Goal: Information Seeking & Learning: Learn about a topic

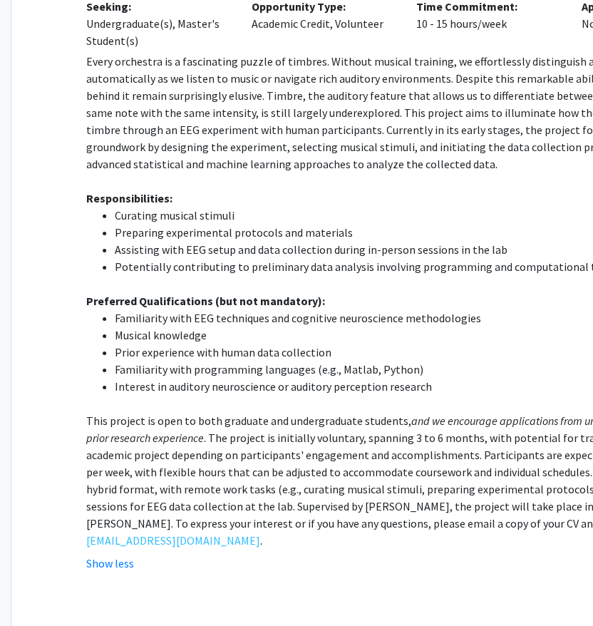
scroll to position [4058, 34]
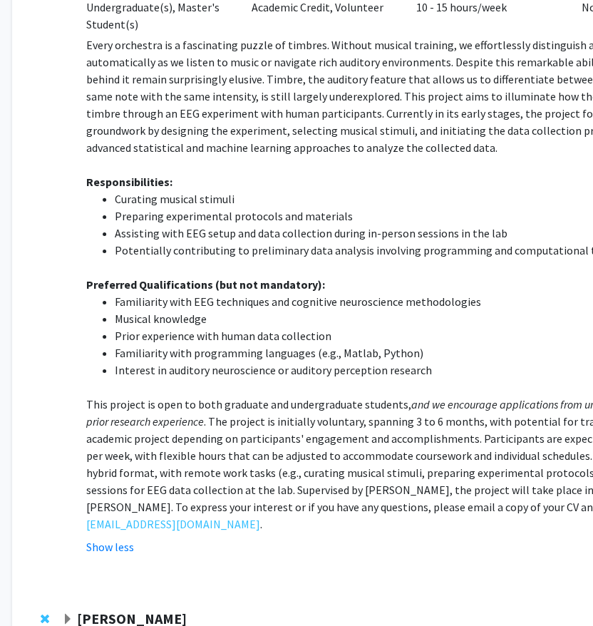
click at [147, 609] on strong "[PERSON_NAME]" at bounding box center [132, 618] width 110 height 18
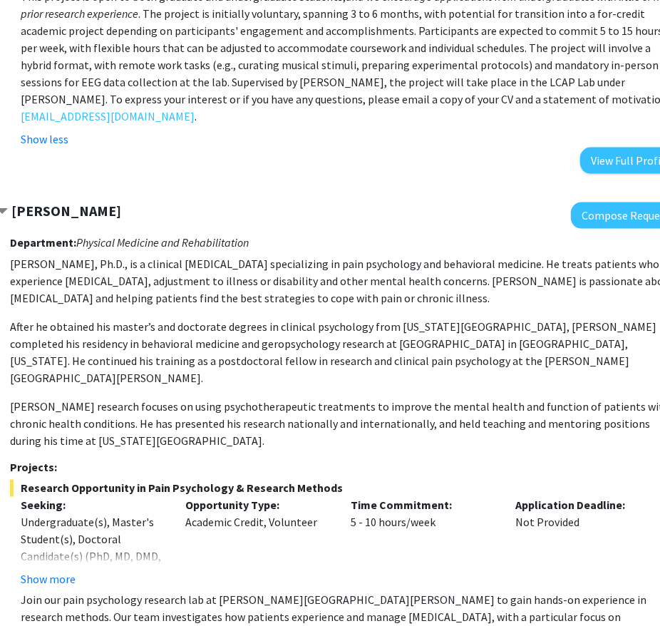
scroll to position [4484, 100]
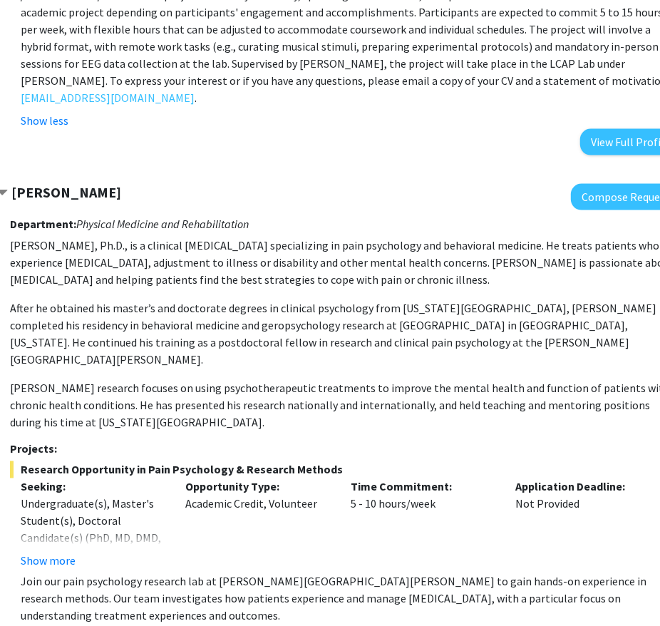
click at [418, 478] on div "Time Commitment: 5 - 10 hours/week" at bounding box center [422, 523] width 165 height 91
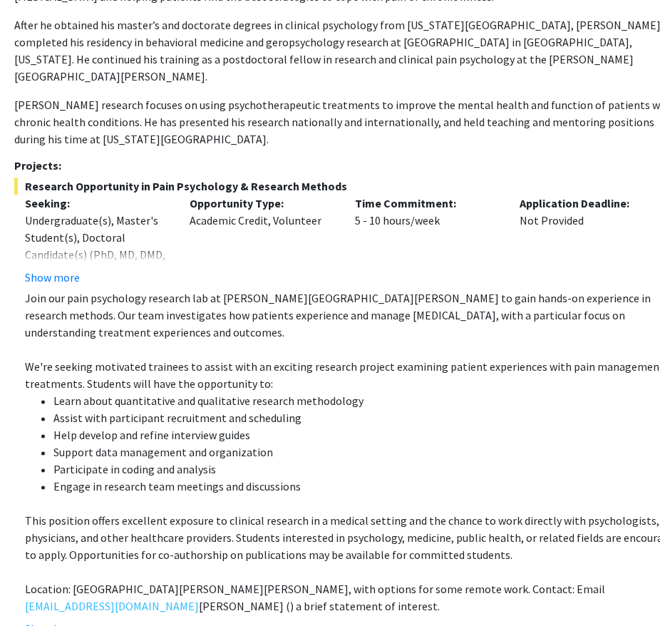
scroll to position [4779, 95]
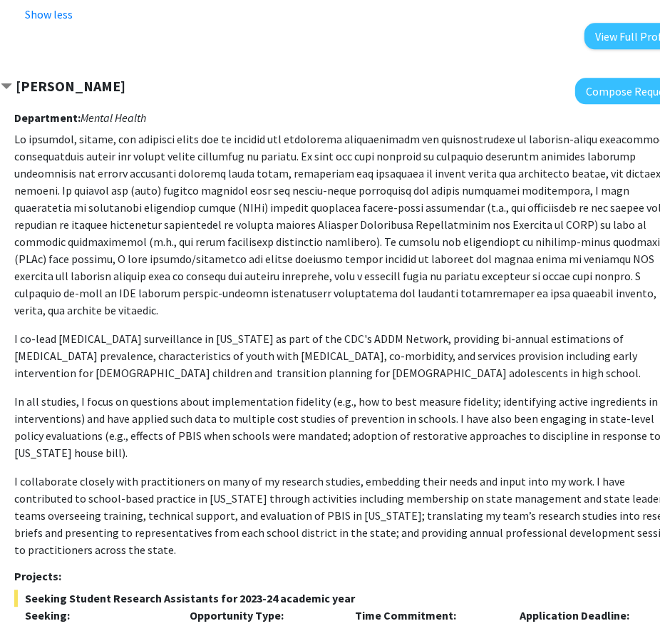
scroll to position [5383, 95]
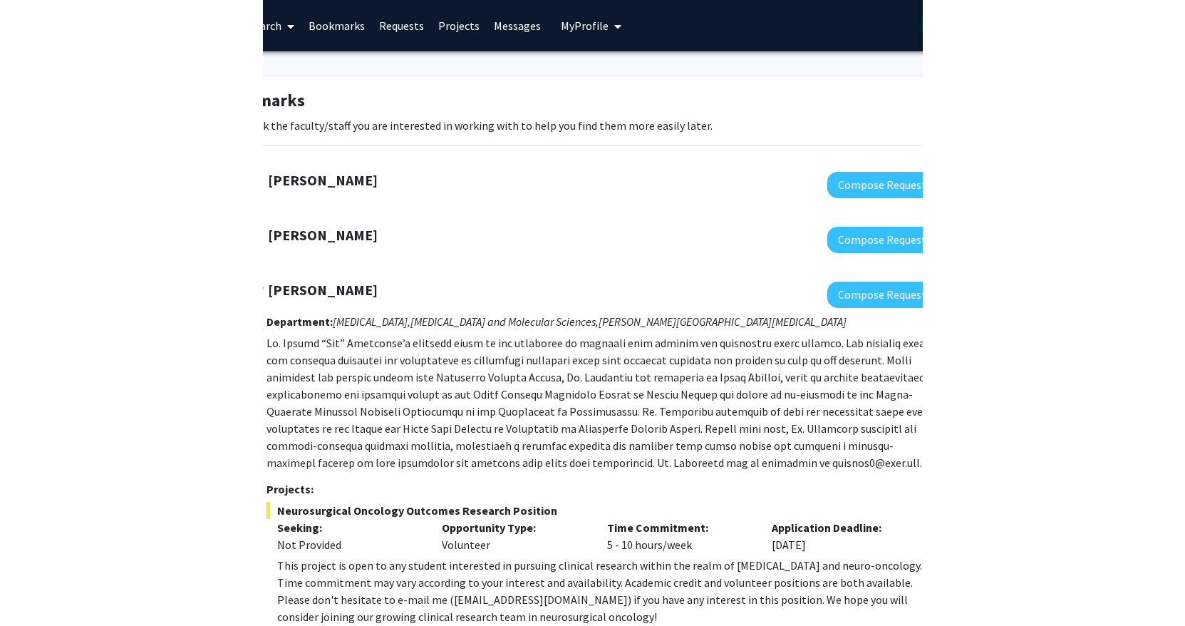
scroll to position [0, 0]
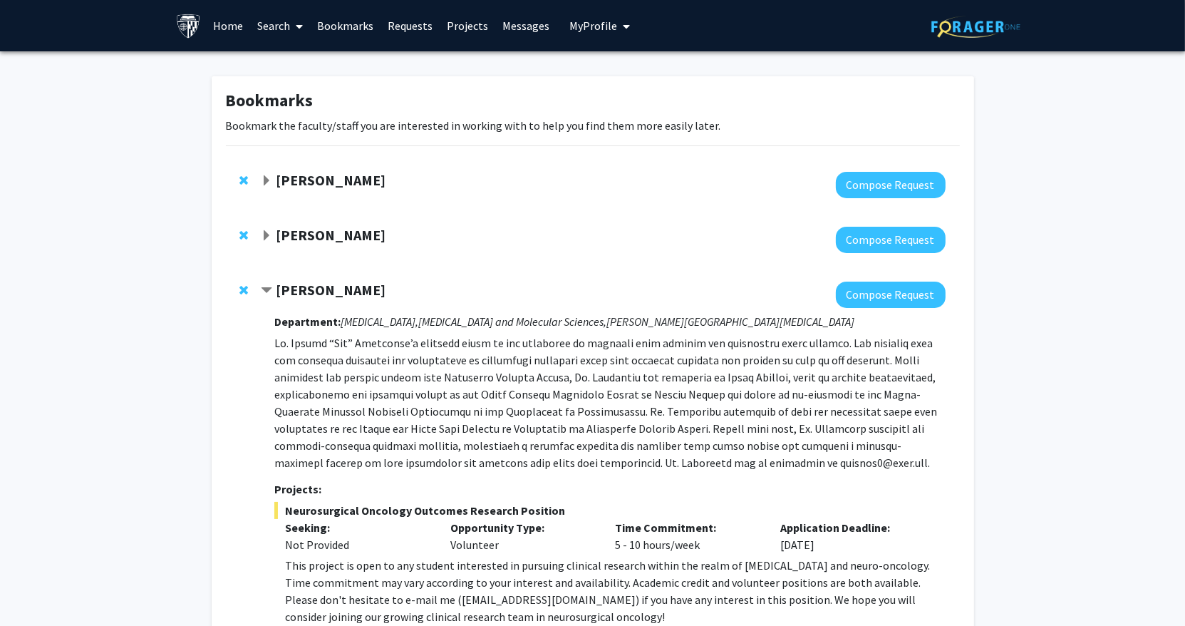
click at [292, 32] on span at bounding box center [296, 26] width 13 height 50
click at [291, 112] on span "Funding, Programs, & External Opportunities" at bounding box center [382, 122] width 264 height 28
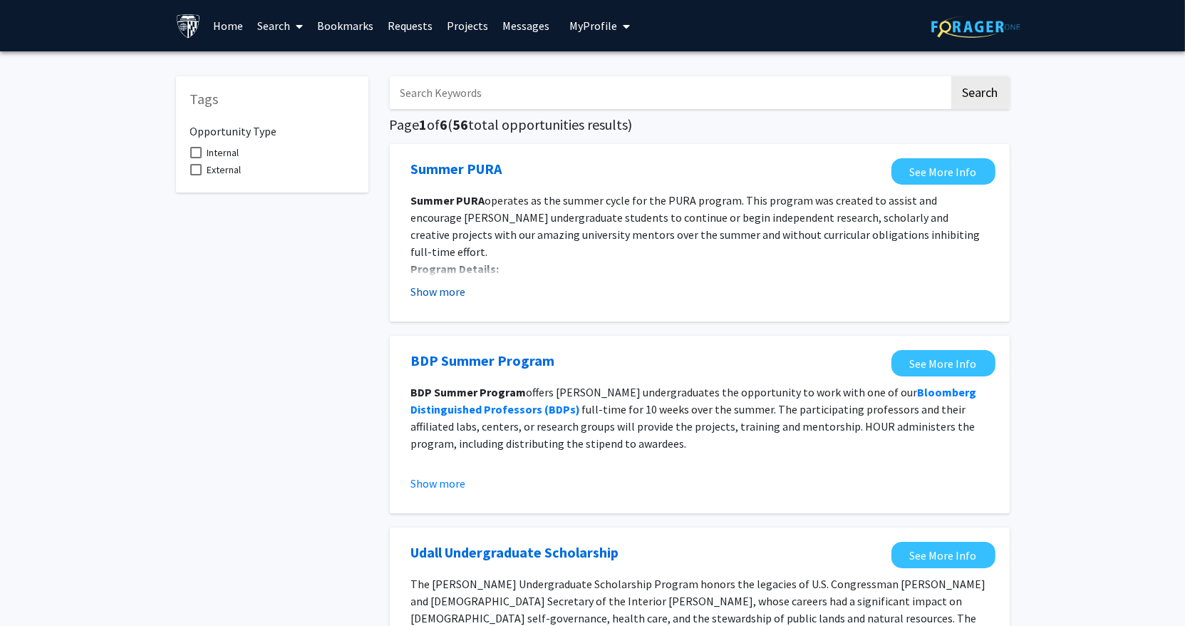
click at [430, 288] on button "Show more" at bounding box center [438, 291] width 55 height 17
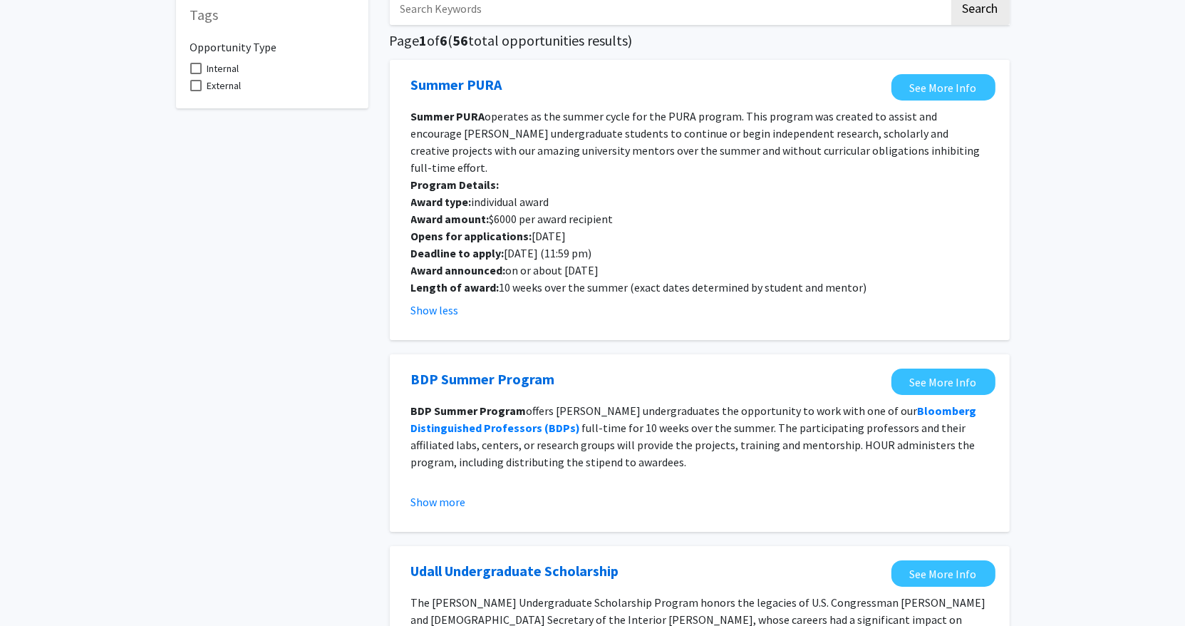
scroll to position [89, 0]
